Goal: Navigation & Orientation: Find specific page/section

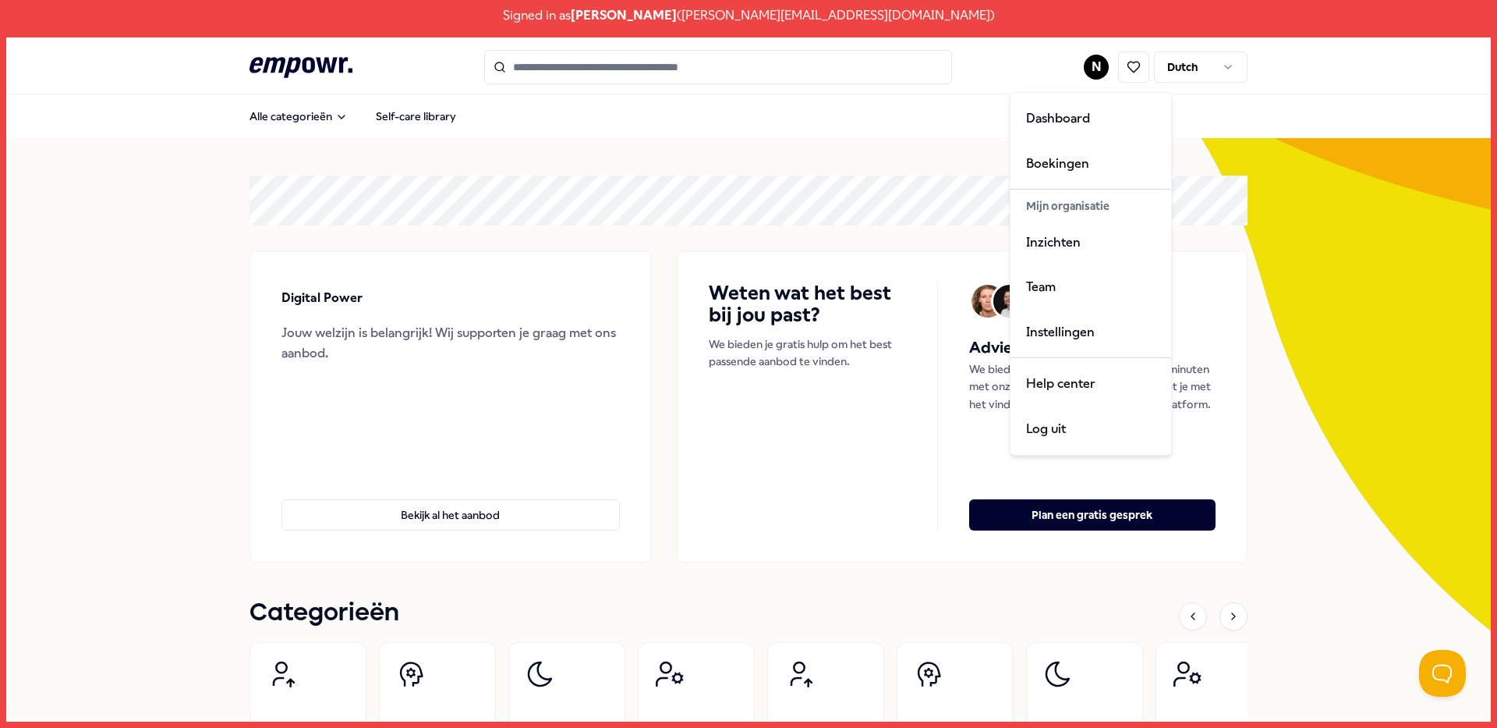
click at [1092, 67] on html "Signed in as [PERSON_NAME] ( [PERSON_NAME][EMAIL_ADDRESS][DOMAIN_NAME] ) .empow…" at bounding box center [748, 364] width 1497 height 728
click at [1089, 227] on div "Inzichten" at bounding box center [1091, 242] width 154 height 45
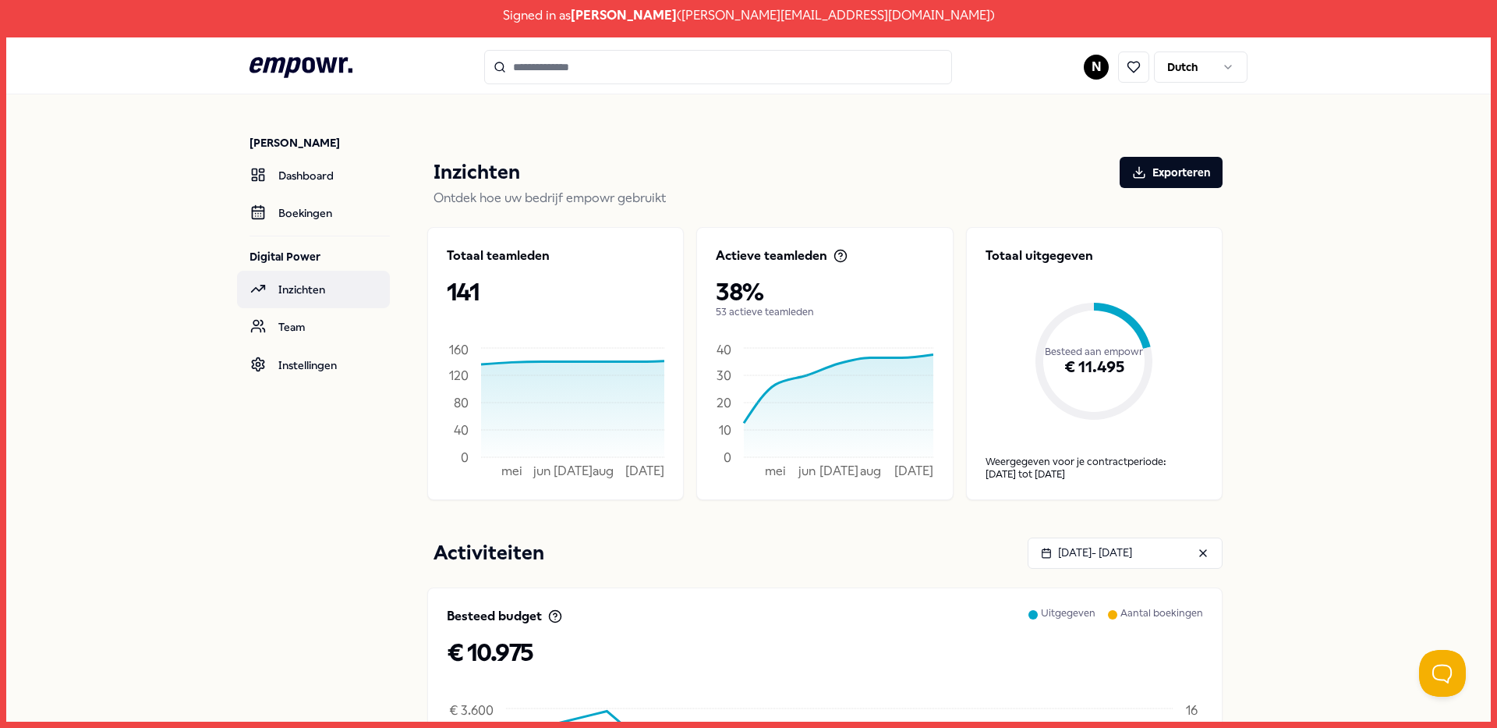
click at [301, 307] on nav "[PERSON_NAME] Dashboard Boekingen Digital Power Inzichten Team Instellingen" at bounding box center [320, 651] width 140 height 1114
click at [299, 314] on link "Team" at bounding box center [313, 326] width 153 height 37
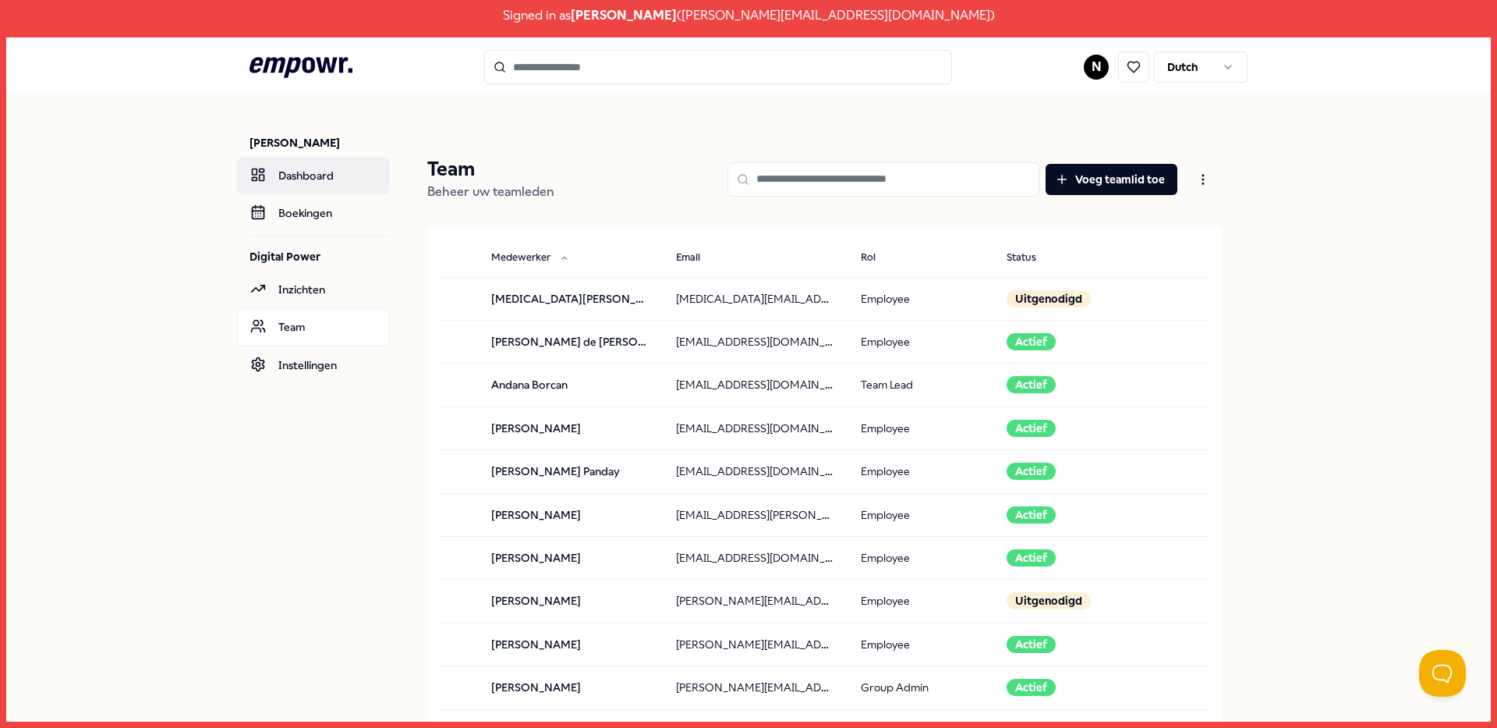
click at [308, 180] on link "Dashboard" at bounding box center [313, 175] width 153 height 37
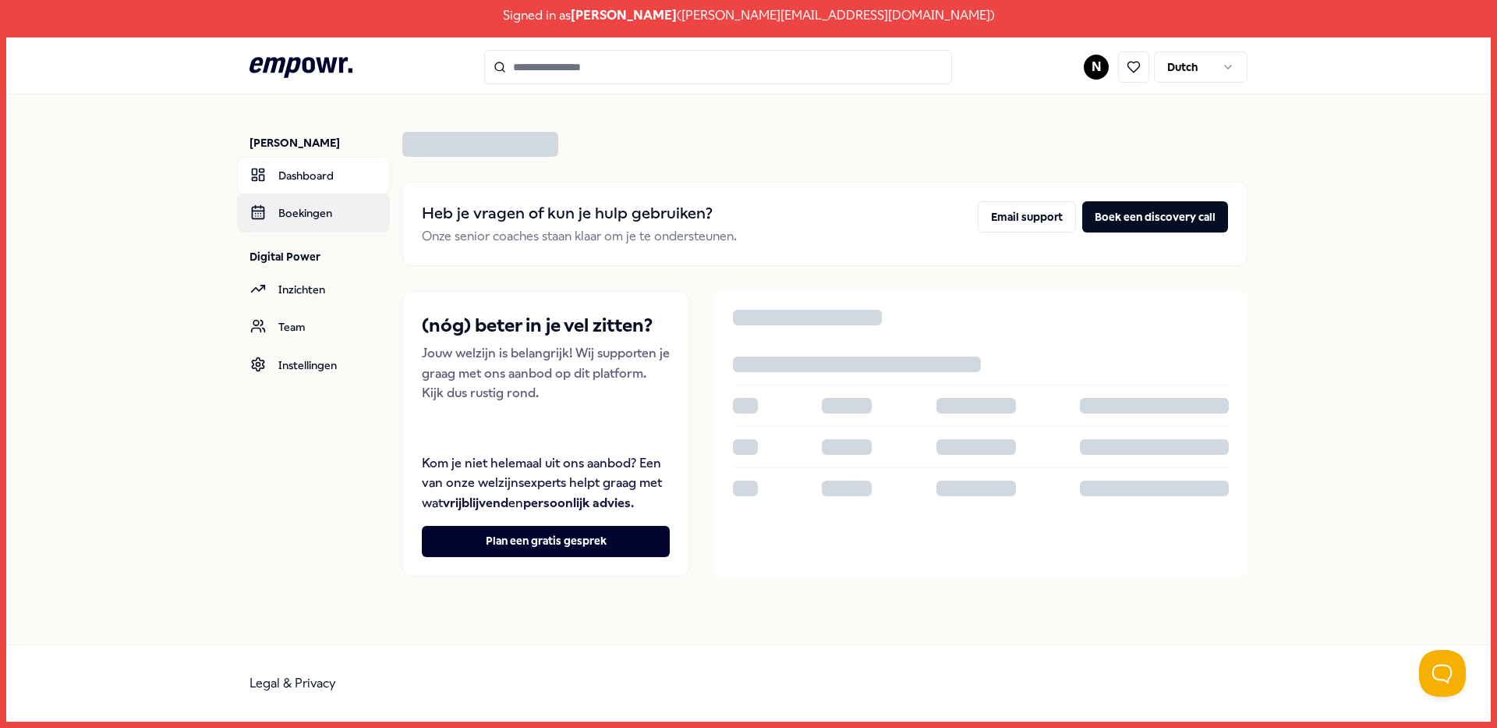
click at [309, 210] on link "Boekingen" at bounding box center [313, 212] width 153 height 37
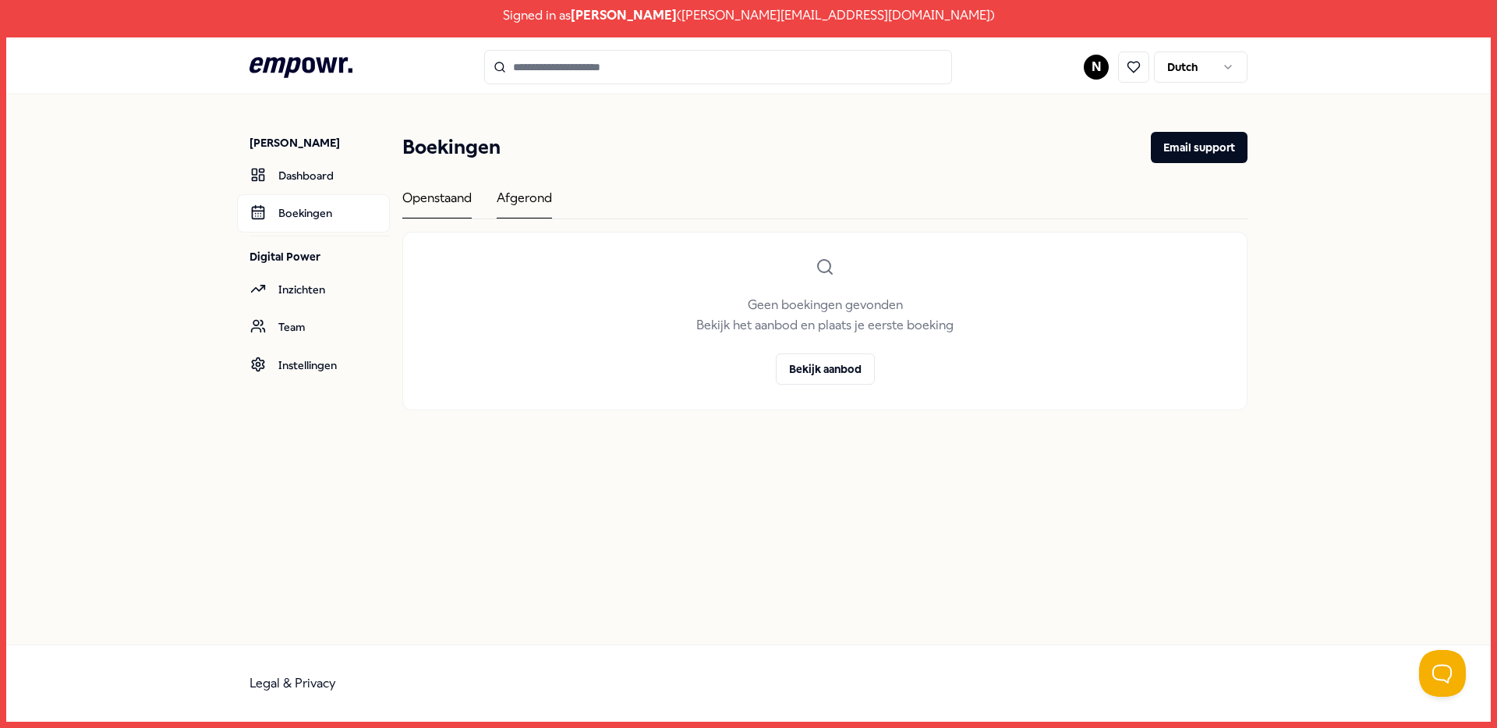
click at [506, 200] on div "Afgerond" at bounding box center [524, 203] width 55 height 30
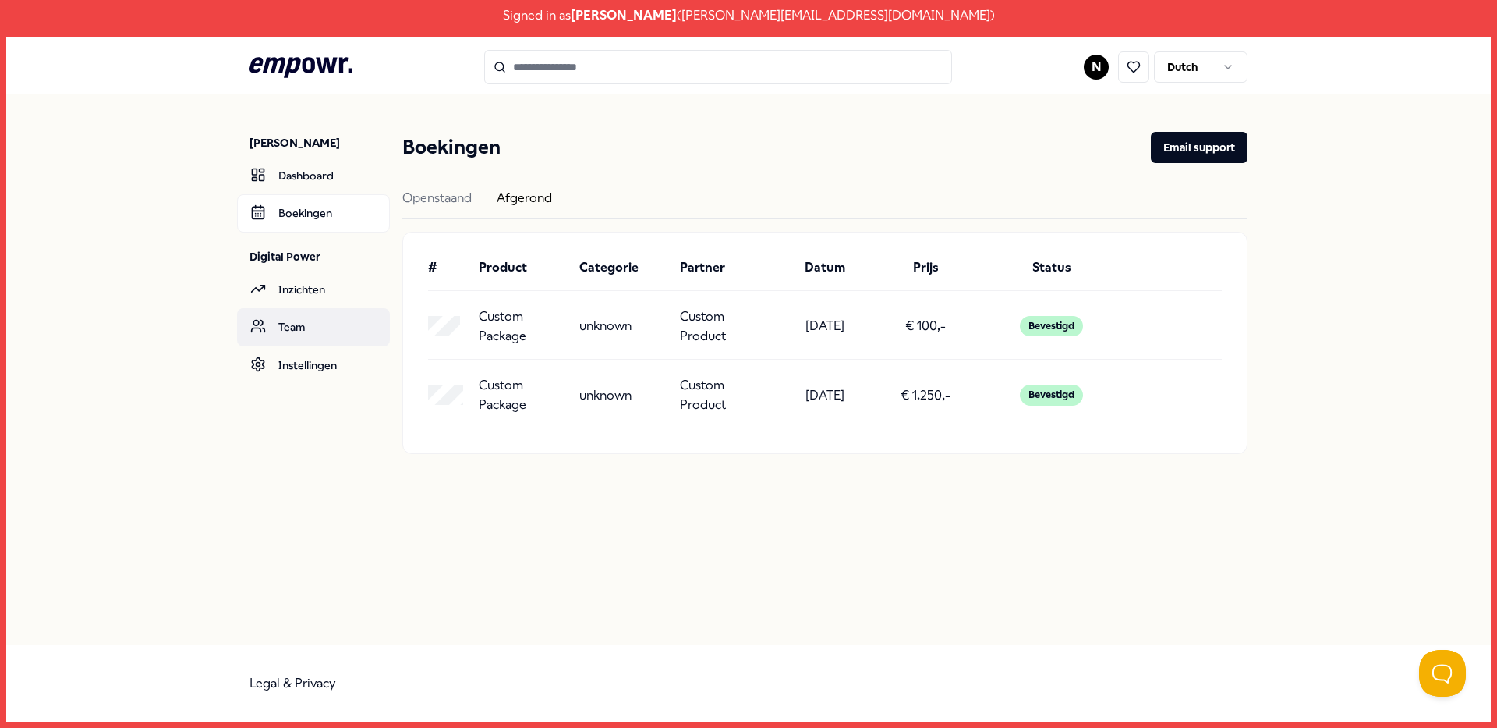
click at [309, 338] on link "Team" at bounding box center [313, 326] width 153 height 37
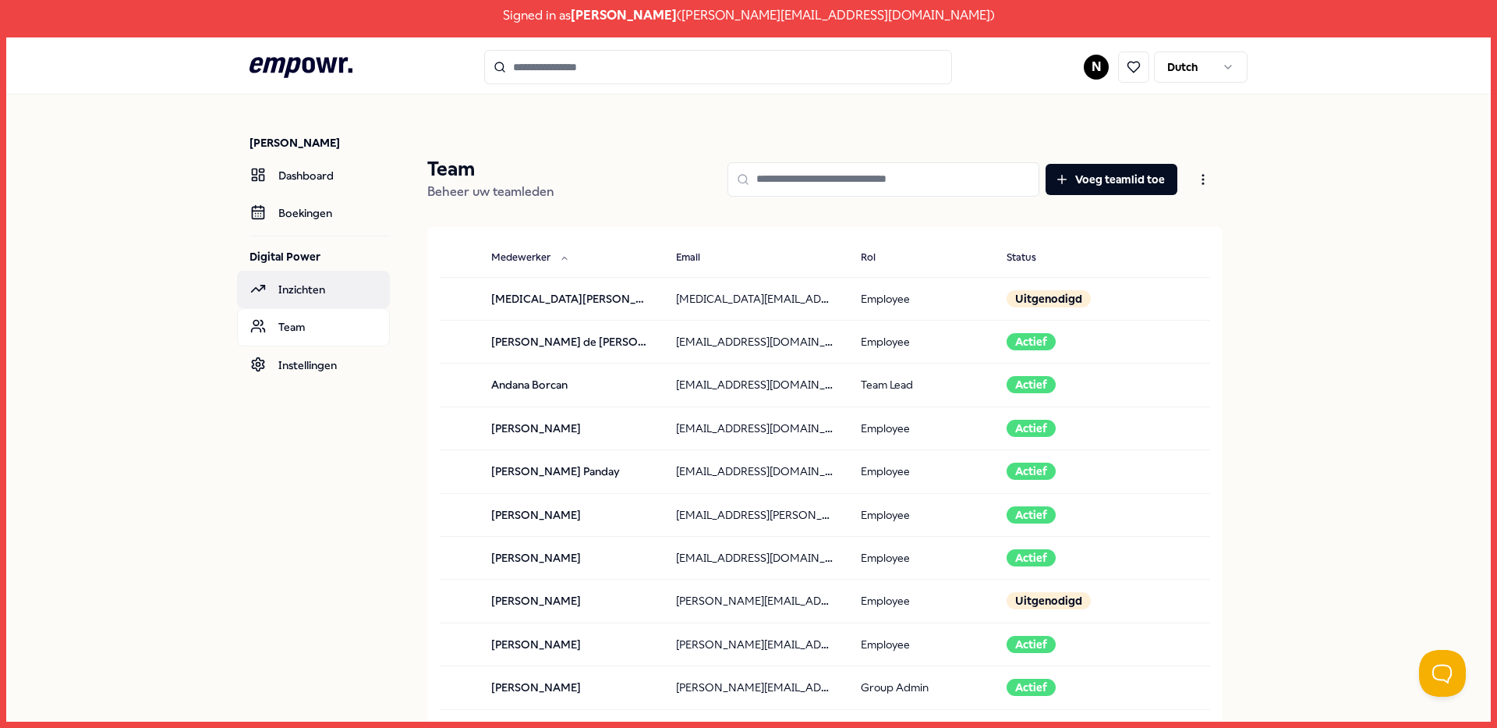
click at [320, 305] on link "Inzichten" at bounding box center [313, 289] width 153 height 37
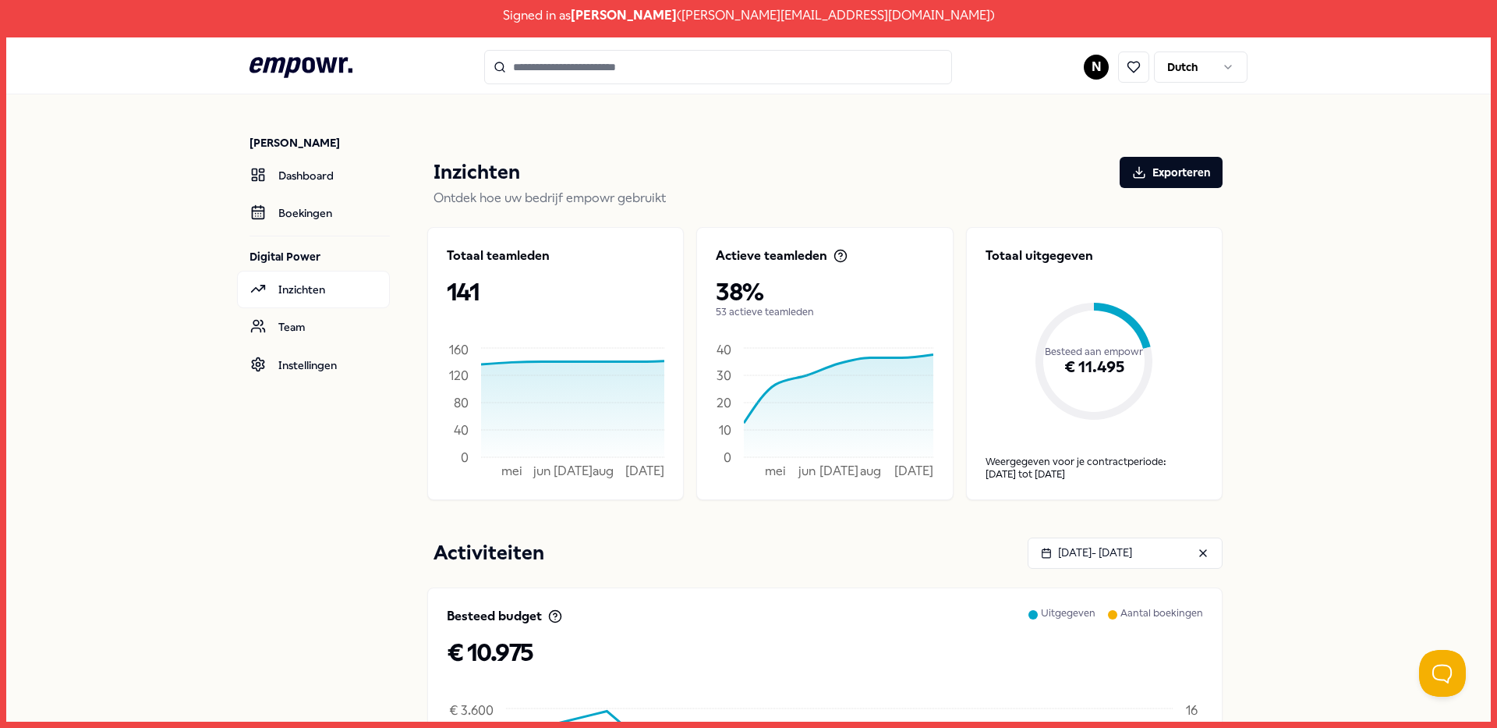
click at [288, 72] on icon ".empowr-logo_svg__cls-1{fill:#03032f}" at bounding box center [301, 67] width 103 height 29
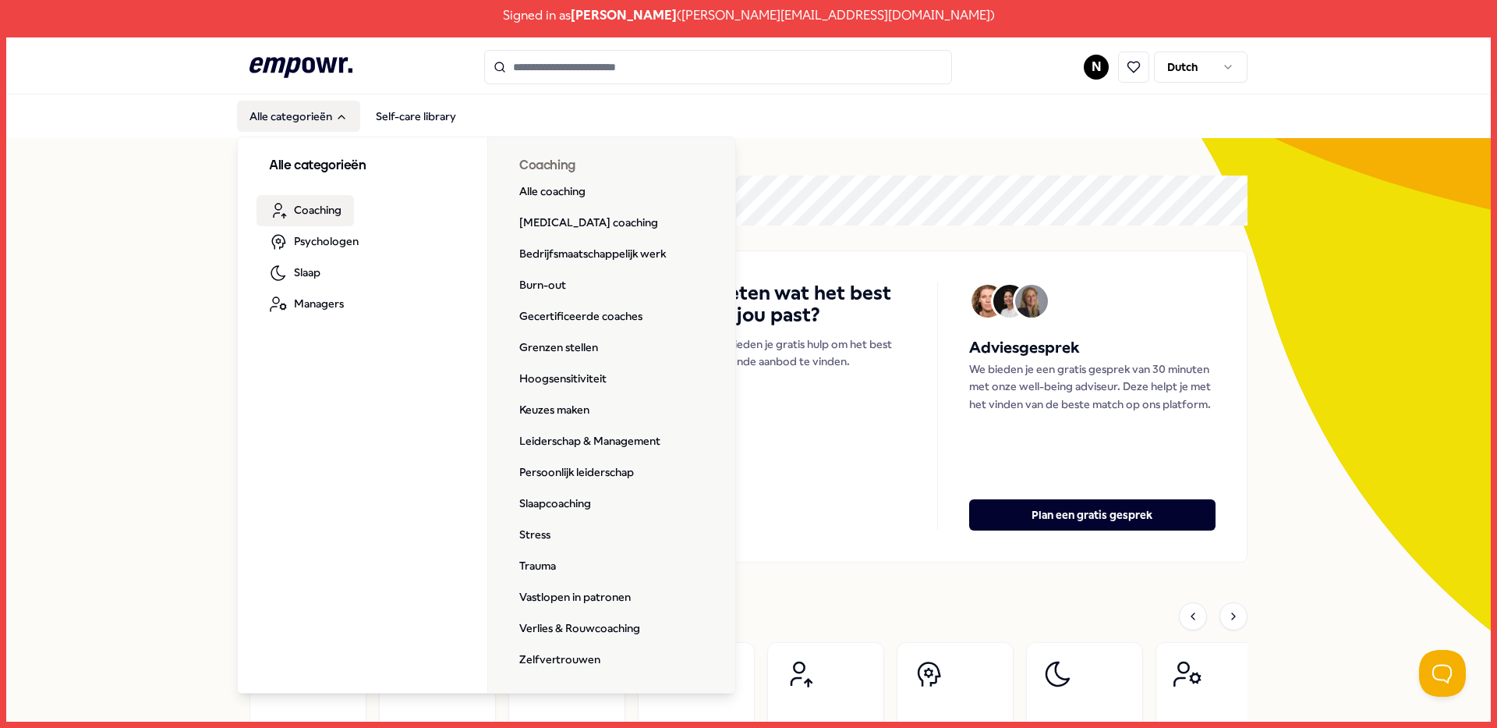
click at [313, 210] on span "Coaching" at bounding box center [318, 209] width 48 height 17
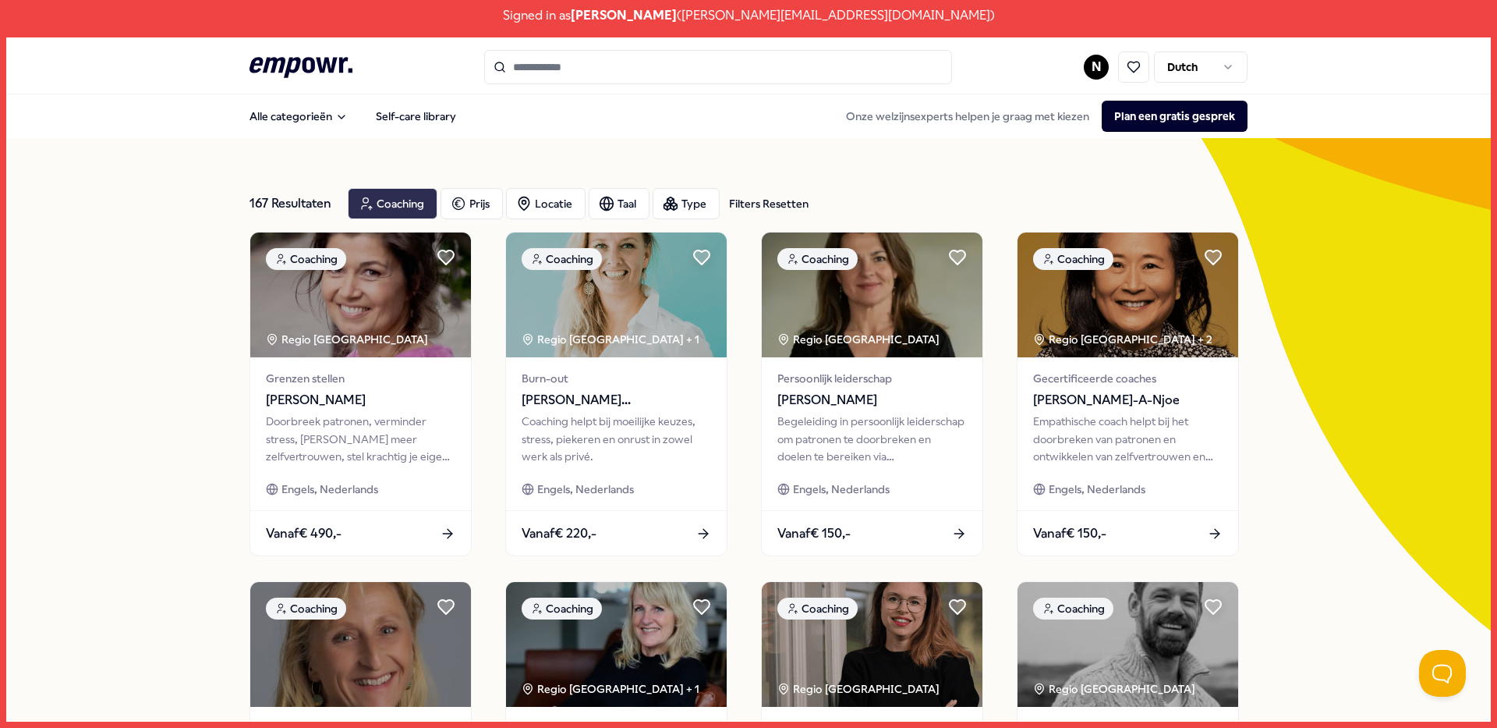
click at [400, 202] on div "Coaching" at bounding box center [393, 203] width 90 height 31
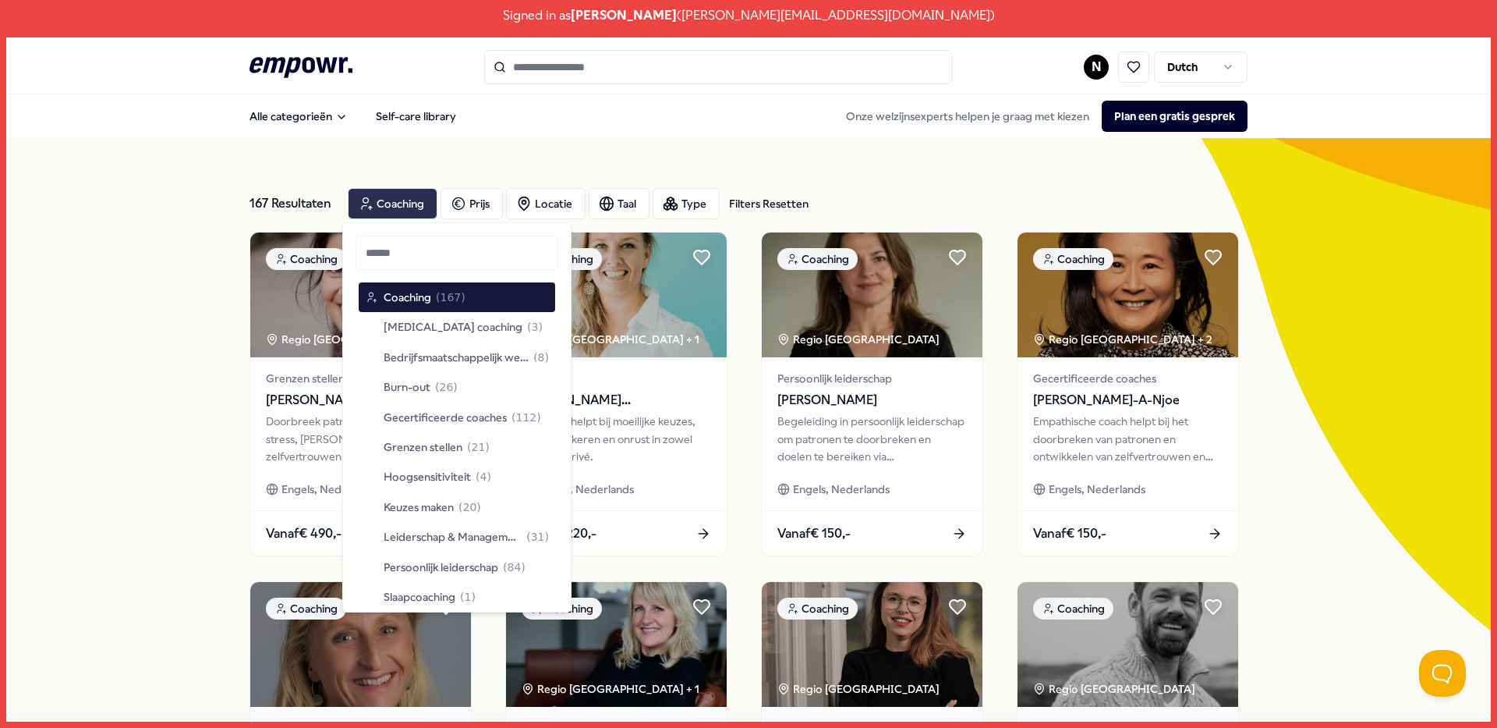
click at [400, 202] on div "Coaching" at bounding box center [393, 203] width 90 height 31
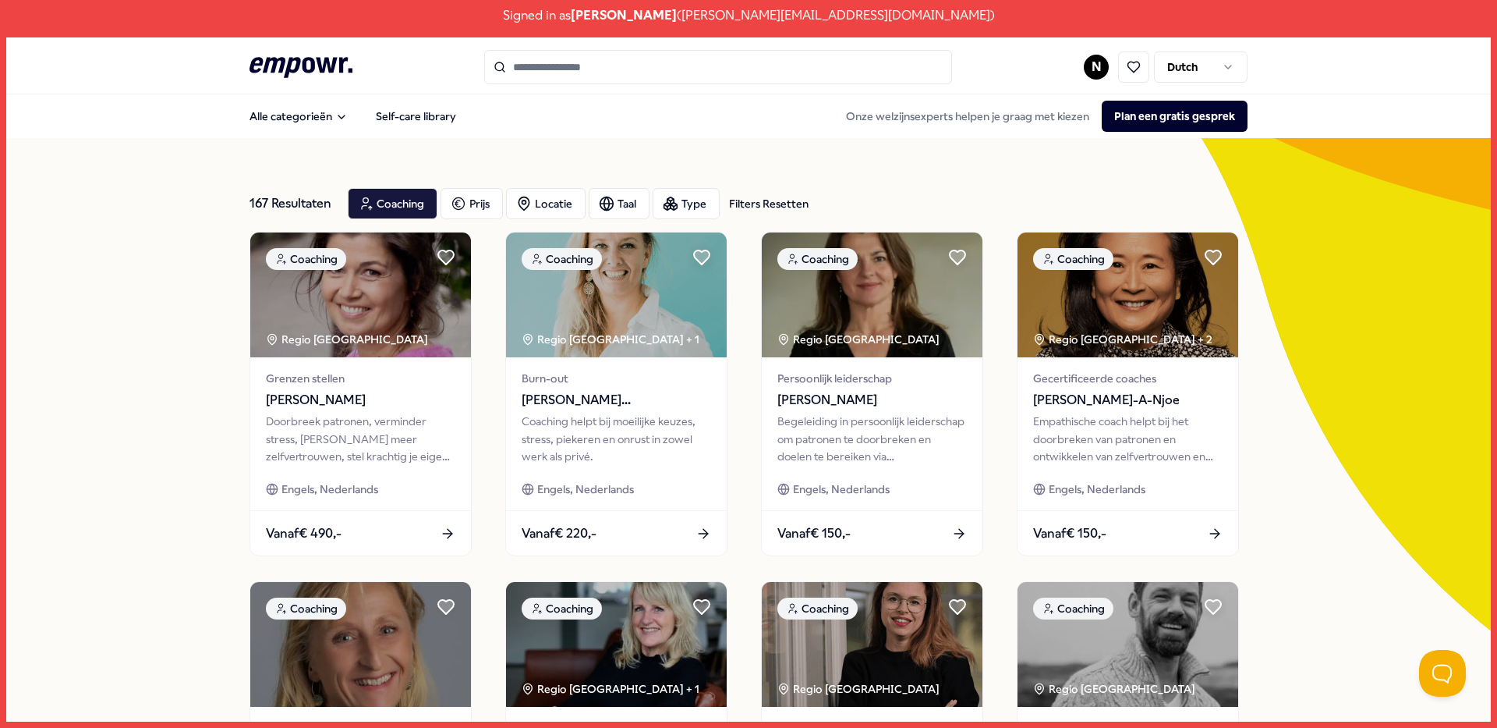
click at [1096, 62] on html "Signed in as [PERSON_NAME] ( [PERSON_NAME][EMAIL_ADDRESS][DOMAIN_NAME] ) .empow…" at bounding box center [748, 364] width 1497 height 728
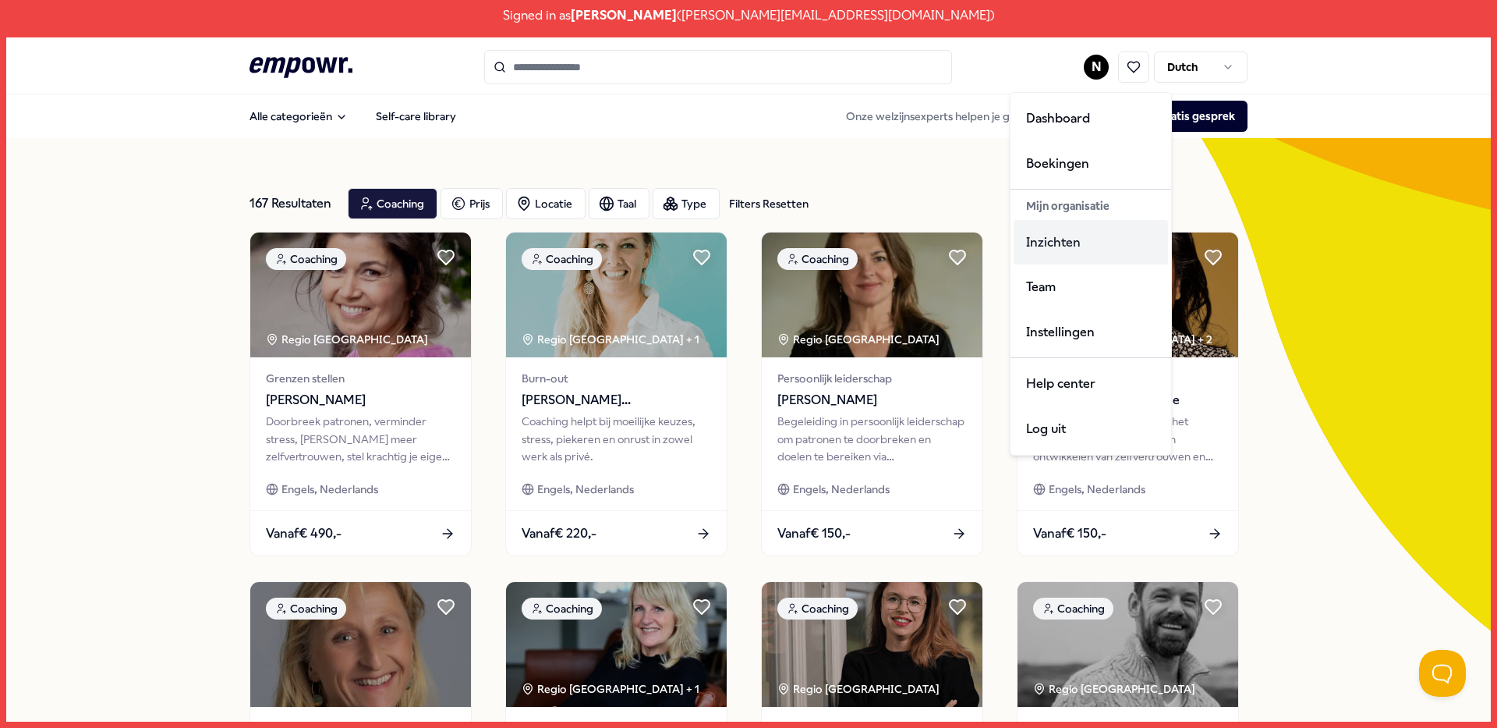
click at [1079, 232] on div "Inzichten" at bounding box center [1091, 242] width 154 height 45
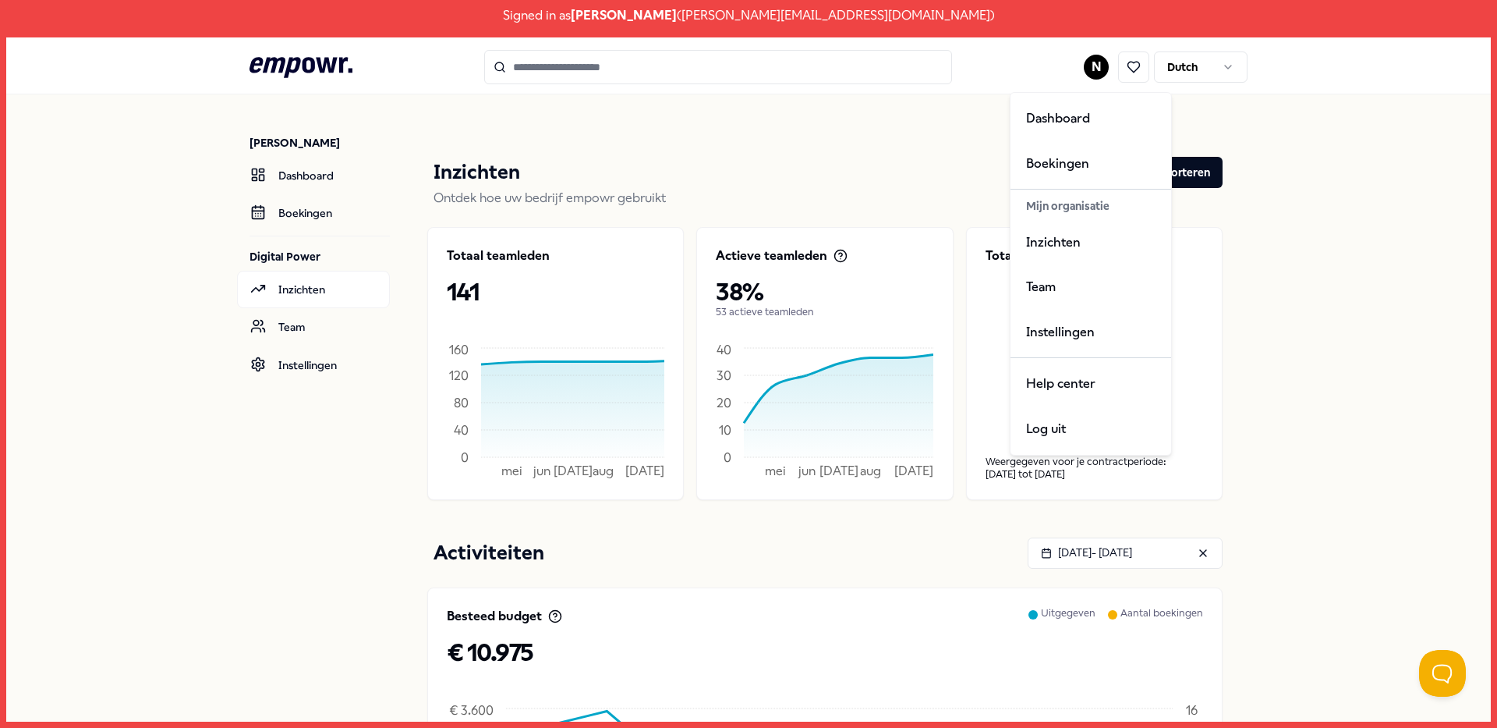
click at [1095, 60] on html "Signed in as [PERSON_NAME] ( [PERSON_NAME][EMAIL_ADDRESS][DOMAIN_NAME] ) .empow…" at bounding box center [748, 364] width 1497 height 728
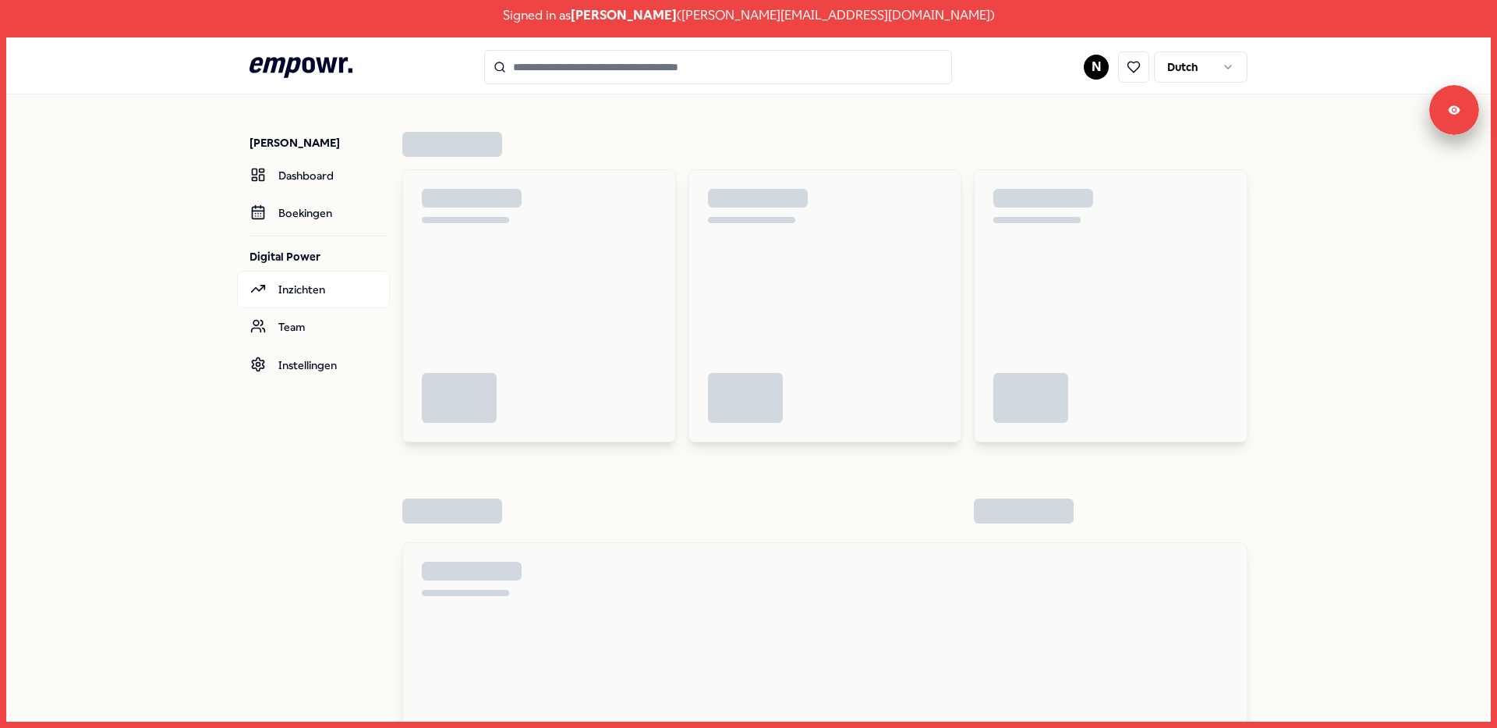
click at [1086, 62] on html "Signed in as Nadine van Zwieten ( nadine.vanzwieten@digital-power.com ) .empowr…" at bounding box center [748, 364] width 1497 height 728
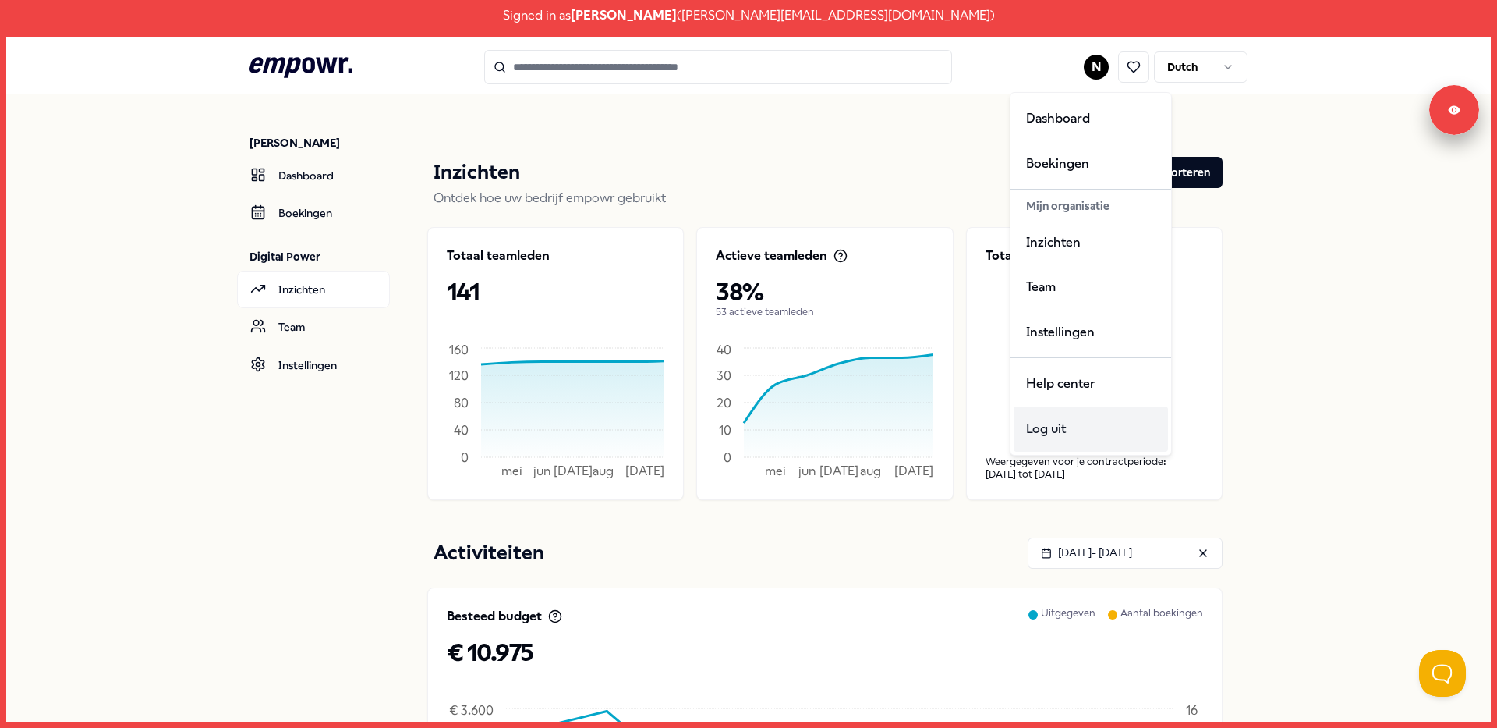
click at [1072, 423] on div "Log uit" at bounding box center [1091, 428] width 154 height 45
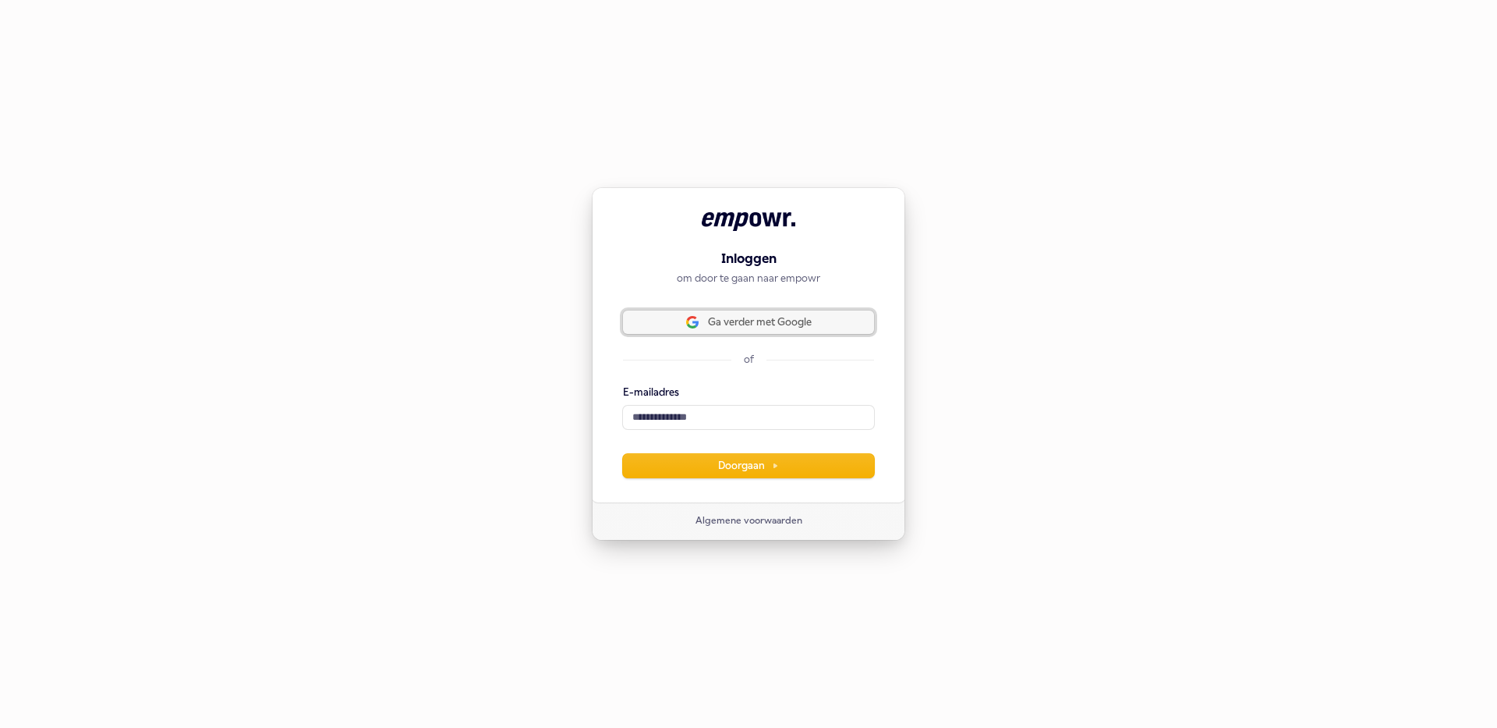
click at [759, 311] on button "Ga verder met Google" at bounding box center [748, 321] width 251 height 23
